Goal: Information Seeking & Learning: Learn about a topic

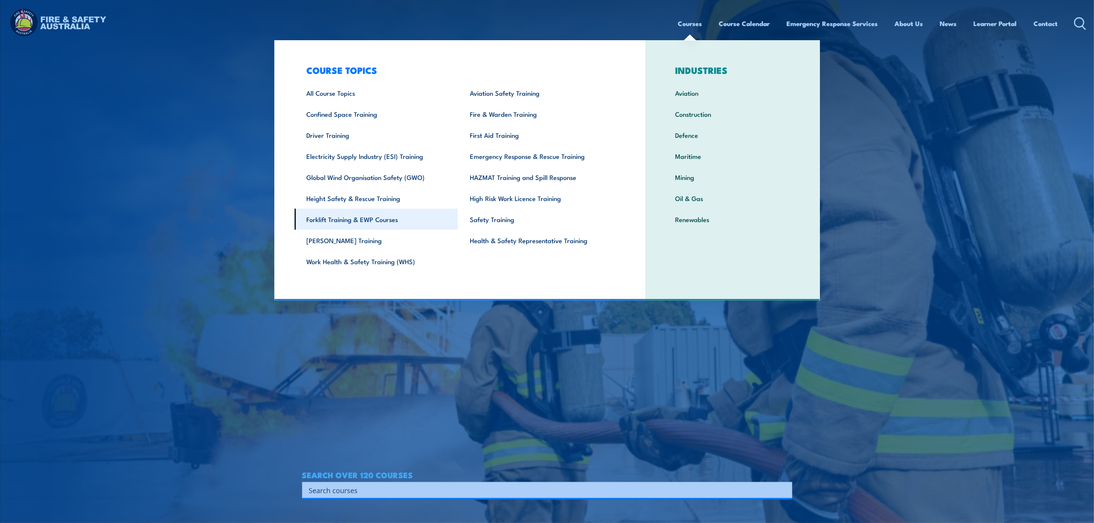
click at [380, 219] on link "Forklift Training & EWP Courses" at bounding box center [375, 219] width 163 height 21
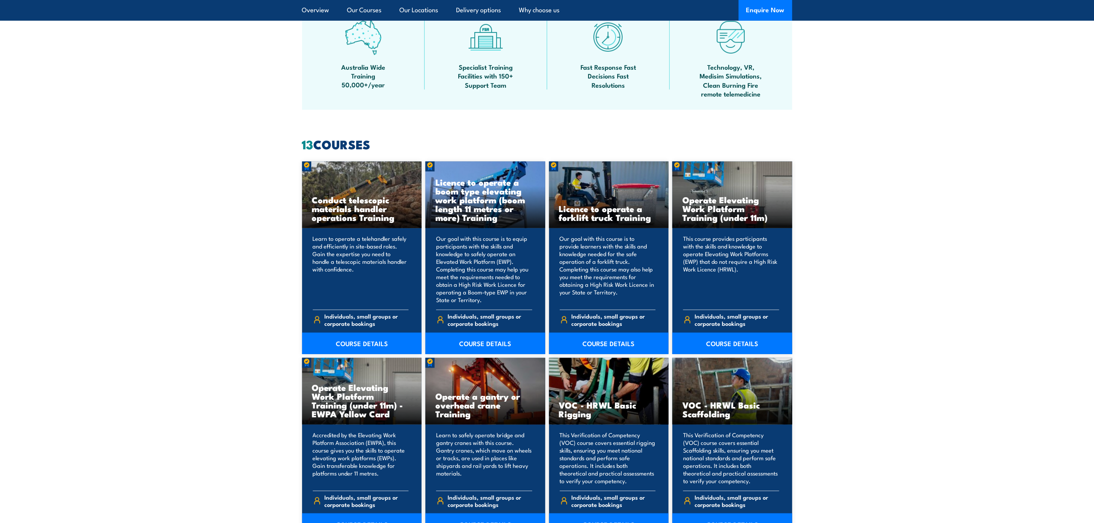
scroll to position [517, 0]
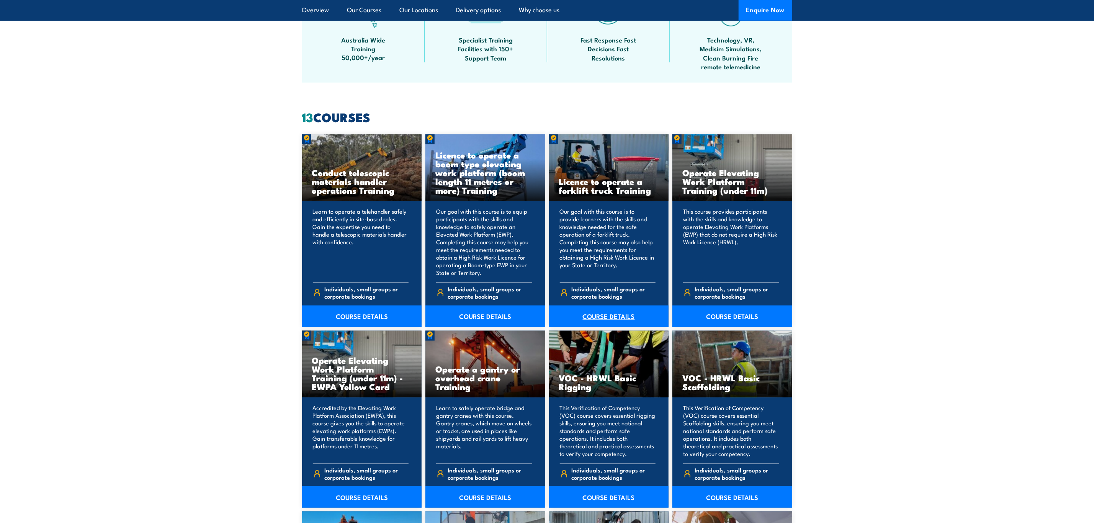
click at [618, 315] on link "COURSE DETAILS" at bounding box center [609, 315] width 120 height 21
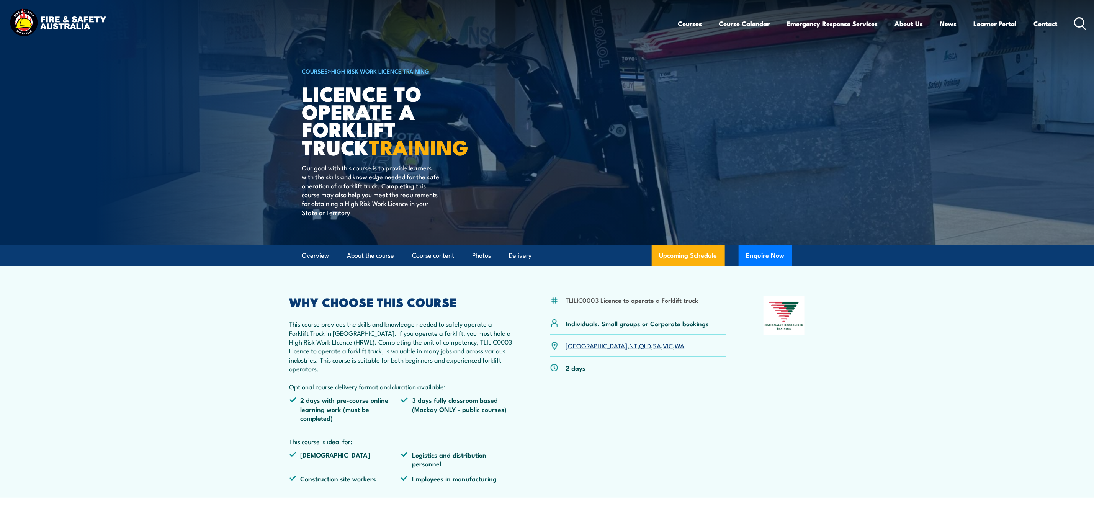
click at [663, 346] on link "VIC" at bounding box center [668, 345] width 10 height 9
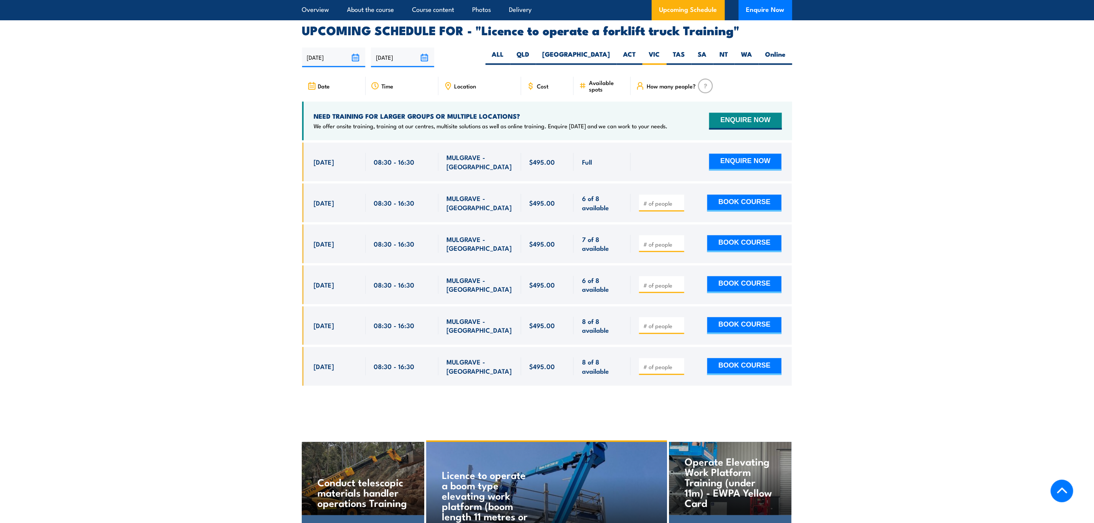
scroll to position [1281, 0]
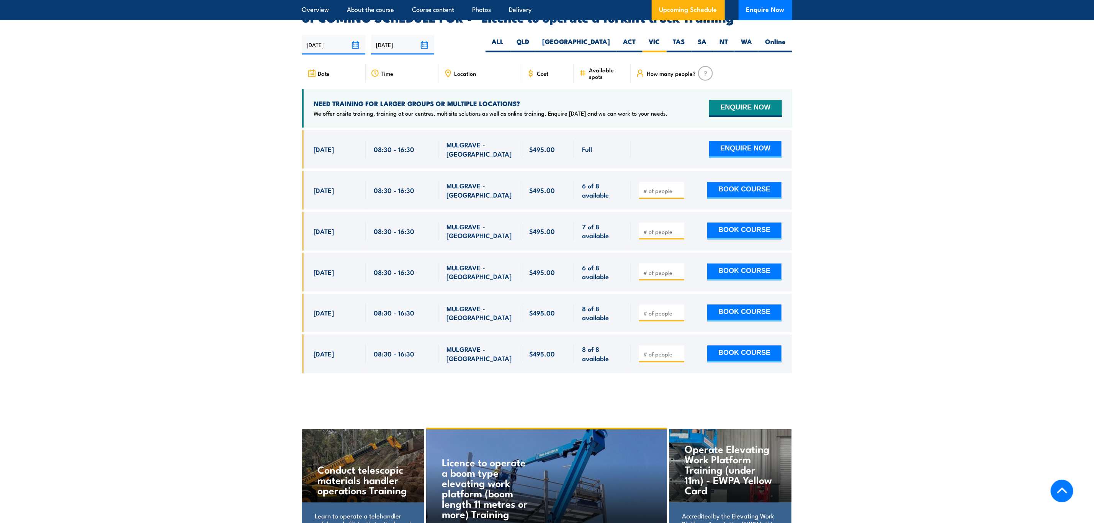
drag, startPoint x: 695, startPoint y: 243, endPoint x: 694, endPoint y: 247, distance: 4.1
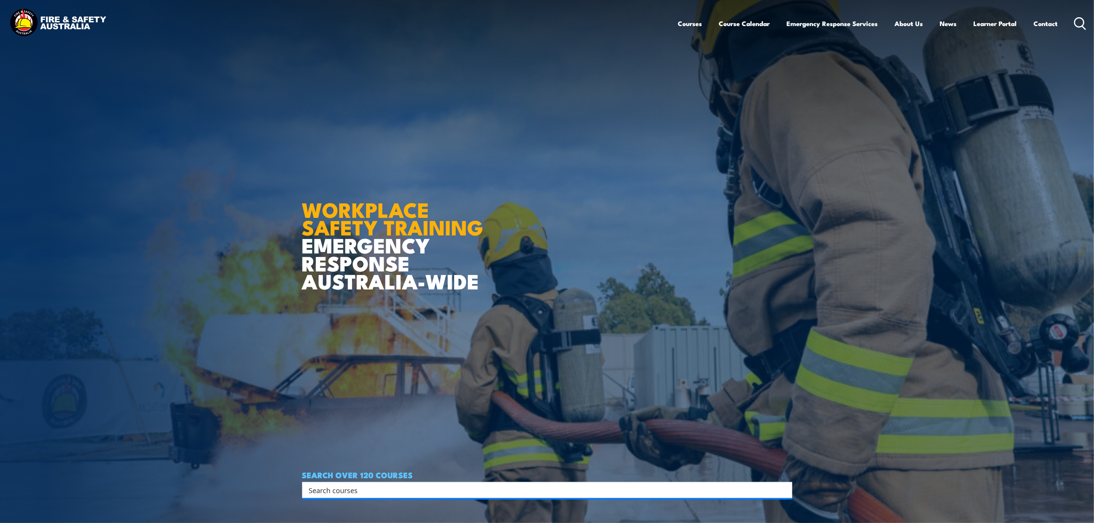
click at [356, 494] on input "Search input" at bounding box center [542, 489] width 466 height 11
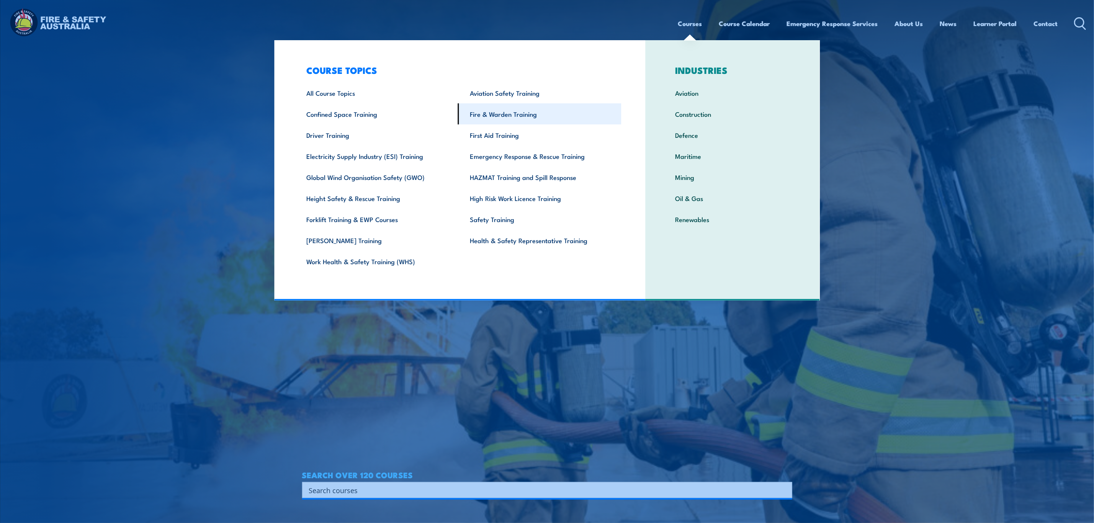
click at [518, 116] on link "Fire & Warden Training" at bounding box center [539, 113] width 163 height 21
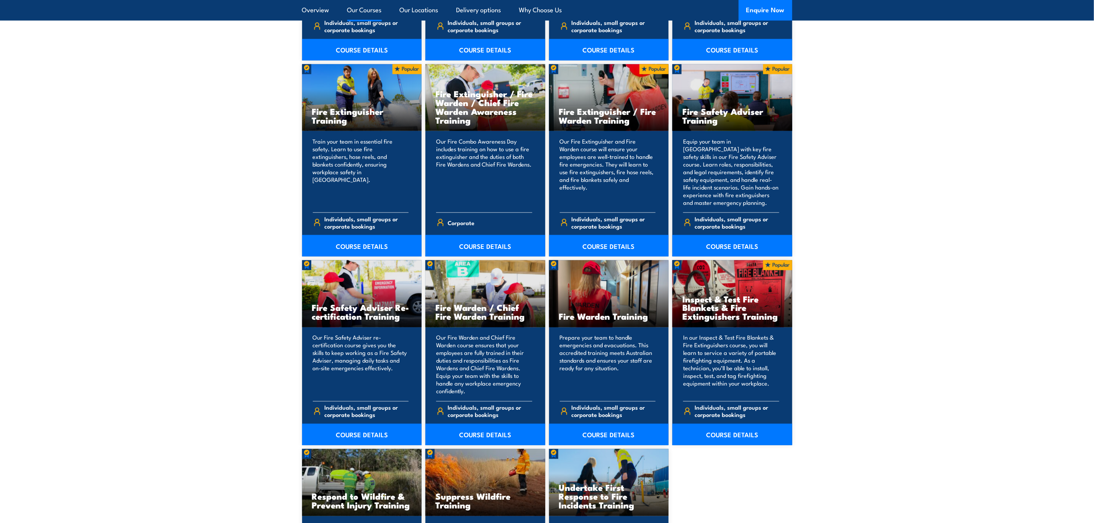
scroll to position [804, 0]
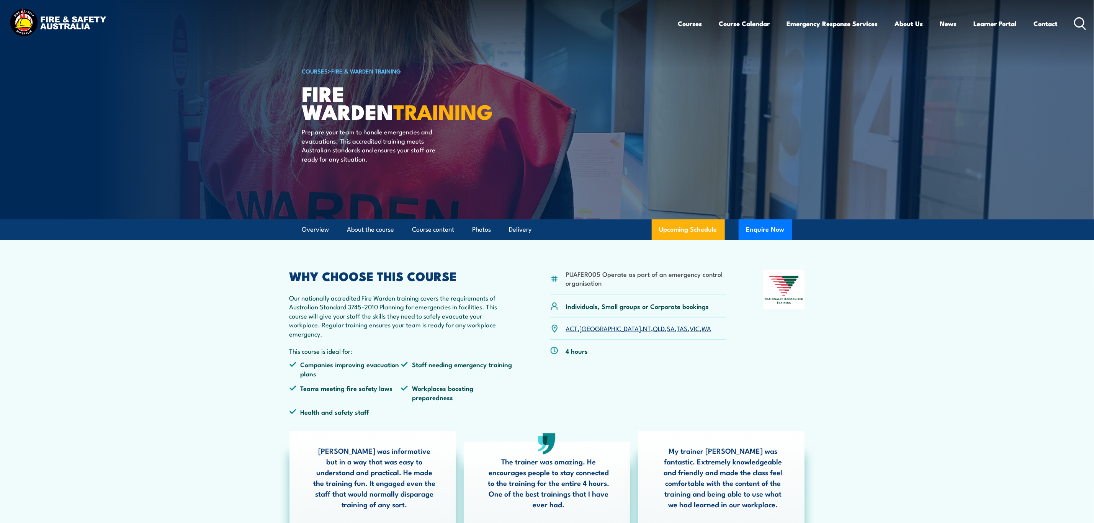
click at [677, 330] on link "TAS" at bounding box center [682, 327] width 11 height 9
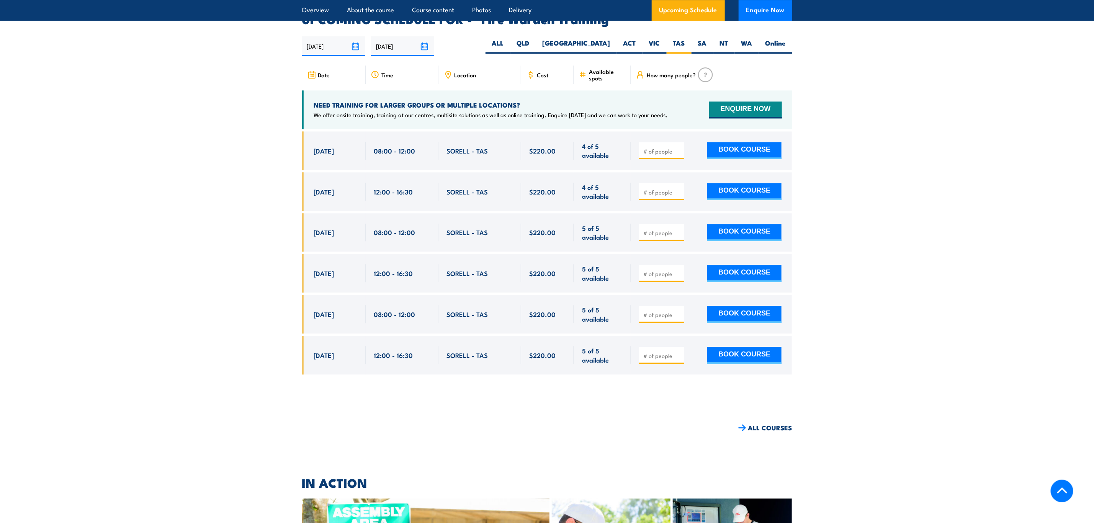
scroll to position [1423, 0]
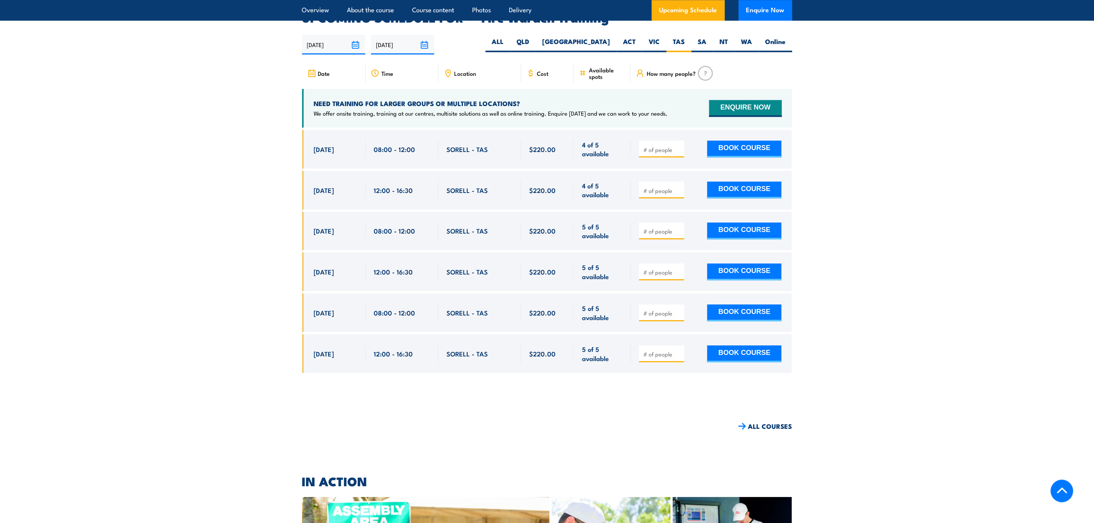
click at [862, 202] on section "UPCOMING SCHEDULE FOR - "Fire Warden Training" [DATE] [DATE]" at bounding box center [547, 198] width 1094 height 372
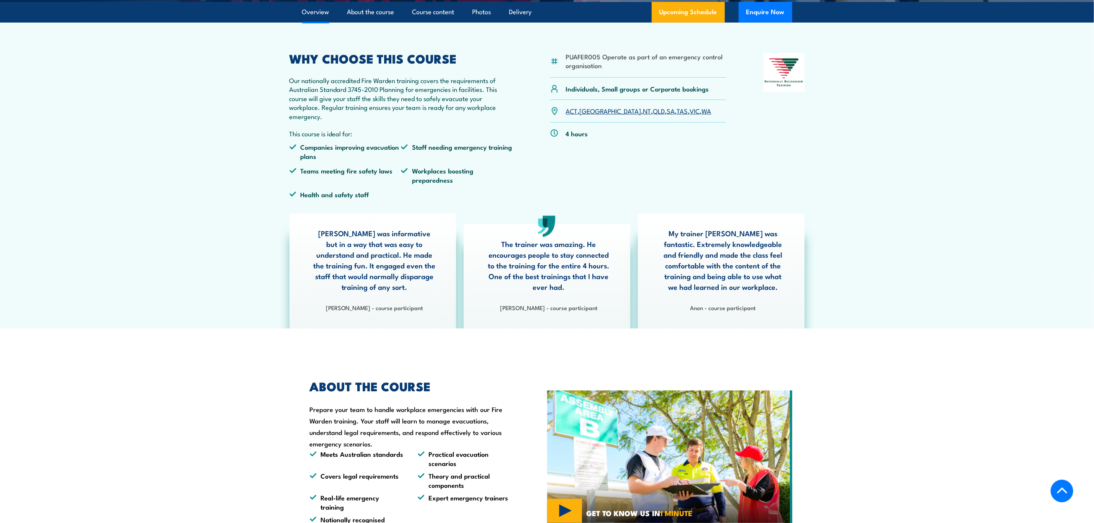
scroll to position [332, 0]
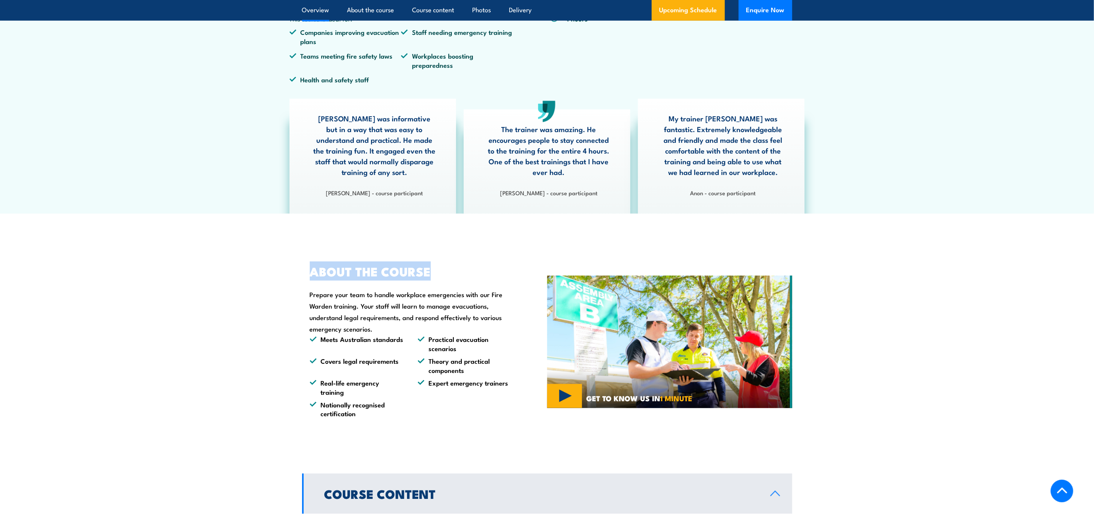
drag, startPoint x: 430, startPoint y: 270, endPoint x: 308, endPoint y: 274, distance: 122.2
click at [308, 274] on div "ABOUT THE COURSE Prepare your team to handle workplace emergencies with our Fir…" at bounding box center [407, 342] width 210 height 152
